Goal: Navigation & Orientation: Find specific page/section

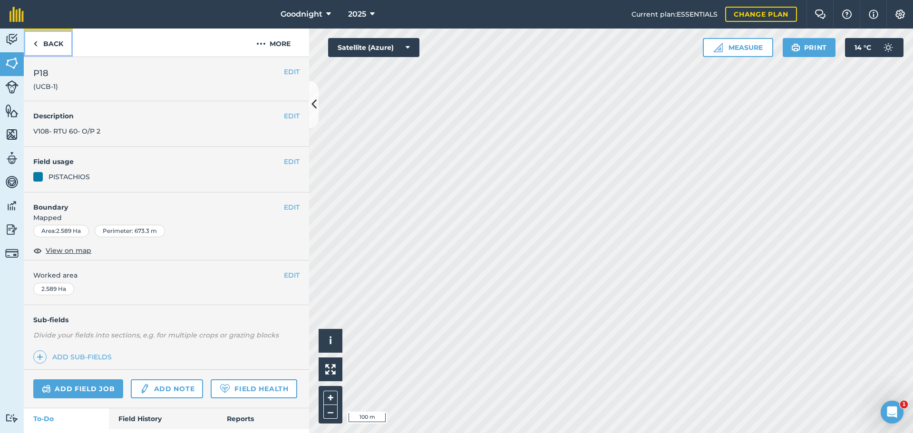
click at [46, 42] on link "Back" at bounding box center [48, 43] width 49 height 28
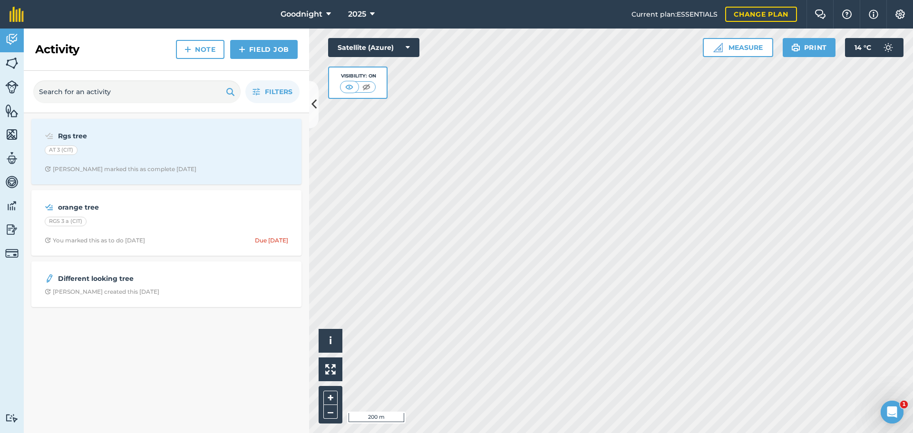
click at [689, 0] on html "Goodnight 2025 Current plan : ESSENTIALS Change plan Farm Chat Help Info Settin…" at bounding box center [456, 216] width 913 height 433
click at [250, 227] on div "Activity Fields Livestock Features Maps Team Vehicles Data Reporting Billing Tu…" at bounding box center [456, 231] width 913 height 405
click at [595, 0] on html "Goodnight 2025 Current plan : ESSENTIALS Change plan Farm Chat Help Info Settin…" at bounding box center [456, 216] width 913 height 433
click at [464, 0] on html "Goodnight 2025 Current plan : ESSENTIALS Change plan Farm Chat Help Info Settin…" at bounding box center [456, 216] width 913 height 433
